Goal: Check status: Check status

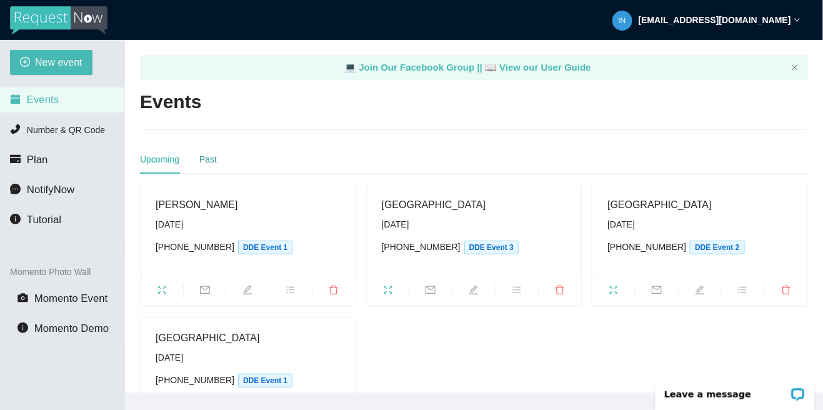
click at [209, 164] on div "Past" at bounding box center [208, 160] width 18 height 14
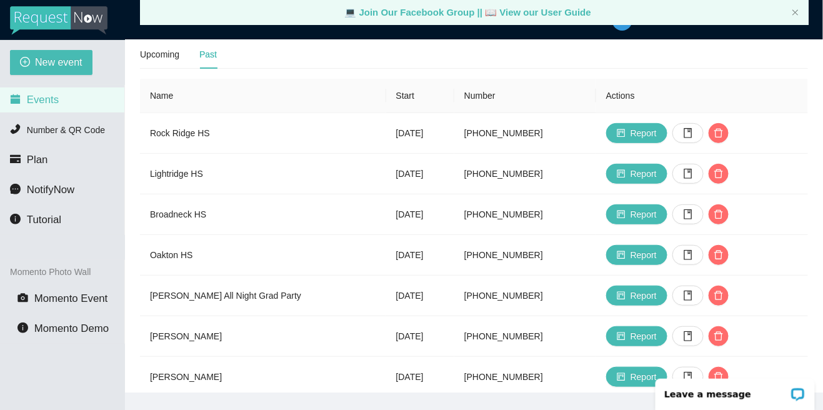
scroll to position [106, 0]
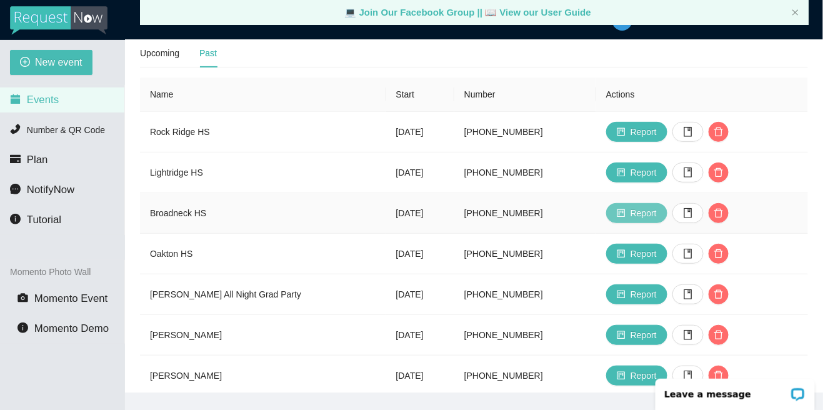
click at [653, 211] on span "Report" at bounding box center [644, 213] width 26 height 14
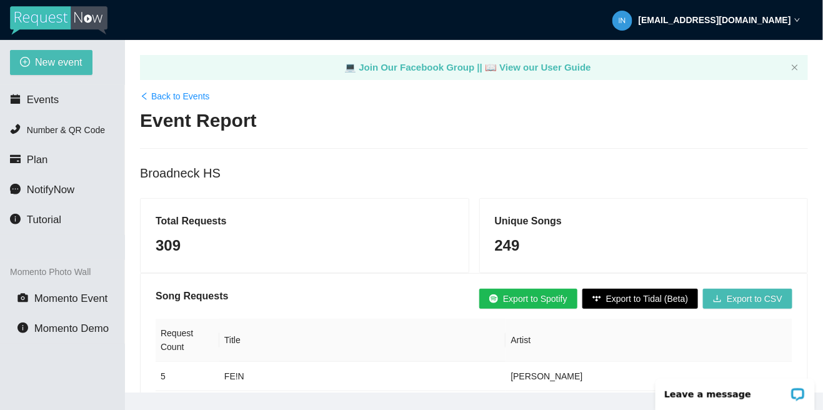
click at [144, 96] on icon "left" at bounding box center [144, 96] width 9 height 9
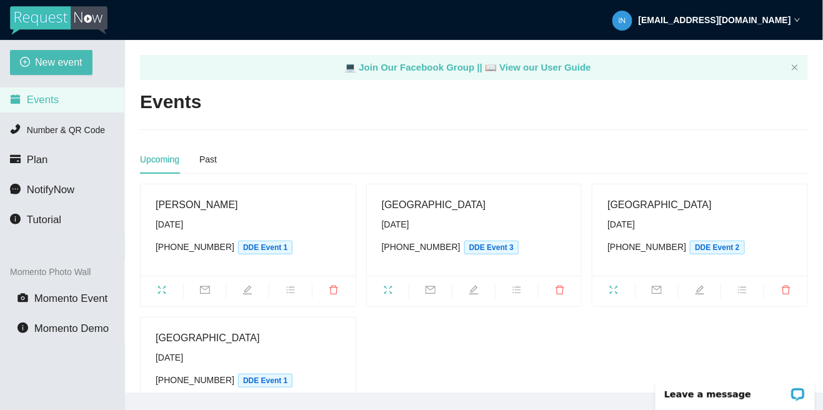
scroll to position [2, 0]
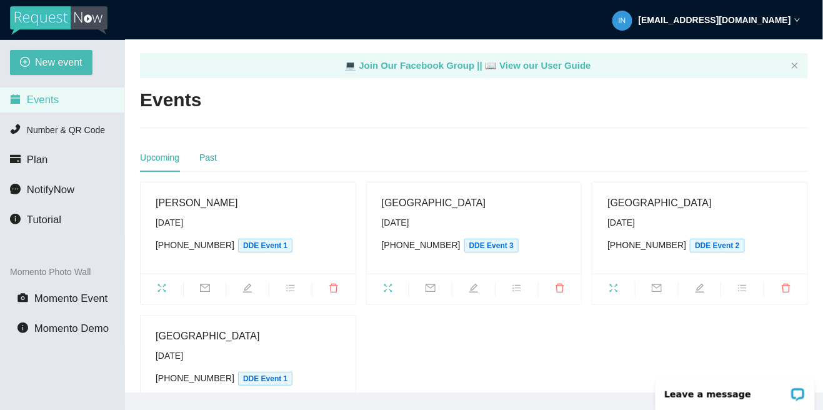
click at [212, 156] on div "Past" at bounding box center [208, 158] width 18 height 14
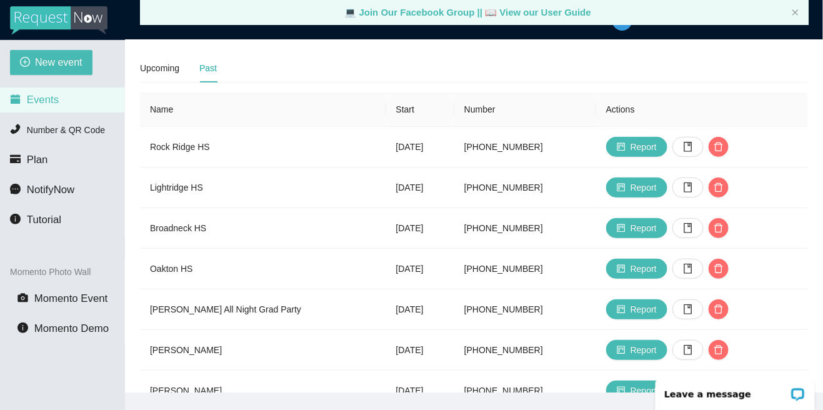
scroll to position [92, 0]
click at [693, 231] on icon "book" at bounding box center [688, 228] width 10 height 10
